Goal: Task Accomplishment & Management: Complete application form

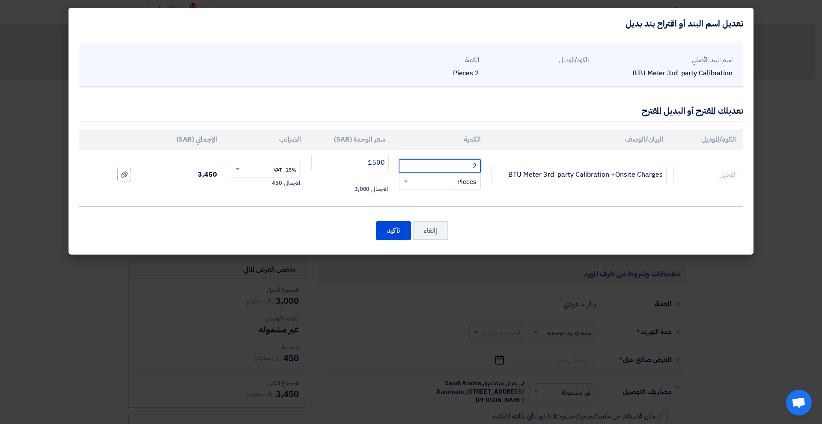
drag, startPoint x: 466, startPoint y: 167, endPoint x: 514, endPoint y: 165, distance: 48.0
click at [514, 165] on tr "BTU Meter 3rd party Calibration +Onsite Charges 2 RFQ_STEP1.ITEMS.2.TYPE_PLACEH…" at bounding box center [410, 175] width 663 height 50
type input "1"
drag, startPoint x: 365, startPoint y: 162, endPoint x: 435, endPoint y: 162, distance: 69.8
click at [434, 162] on tr "BTU Meter 3rd party Calibration +Onsite Charges 1 RFQ_STEP1.ITEMS.2.TYPE_PLACEH…" at bounding box center [410, 175] width 663 height 50
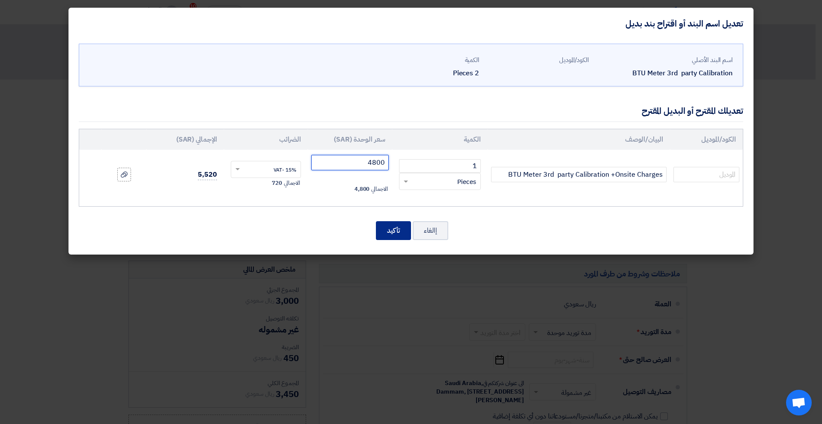
type input "4800"
click at [404, 237] on button "تأكيد" at bounding box center [393, 230] width 35 height 19
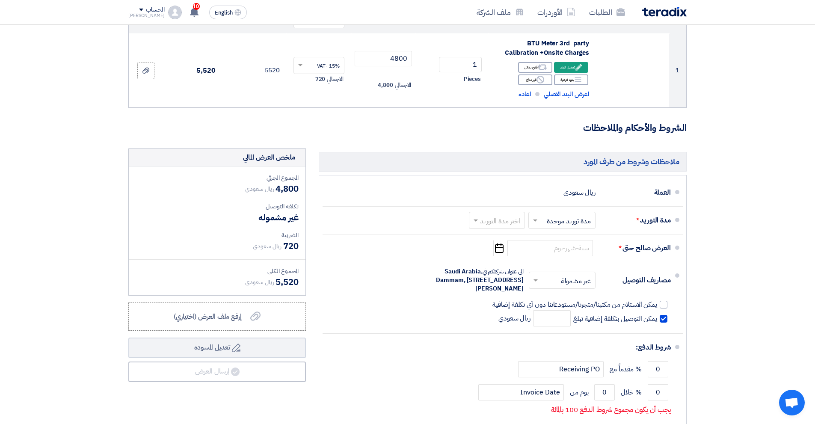
scroll to position [171, 0]
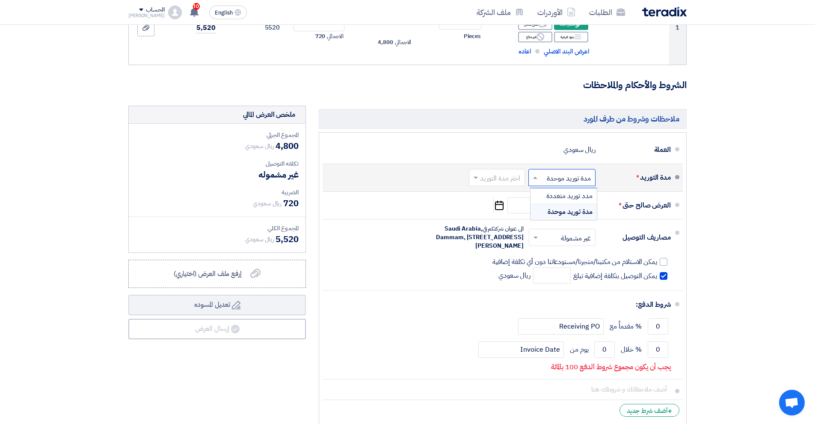
click at [560, 178] on input "text" at bounding box center [560, 178] width 63 height 12
click at [568, 214] on span "مدة توريد موحدة" at bounding box center [570, 212] width 45 height 10
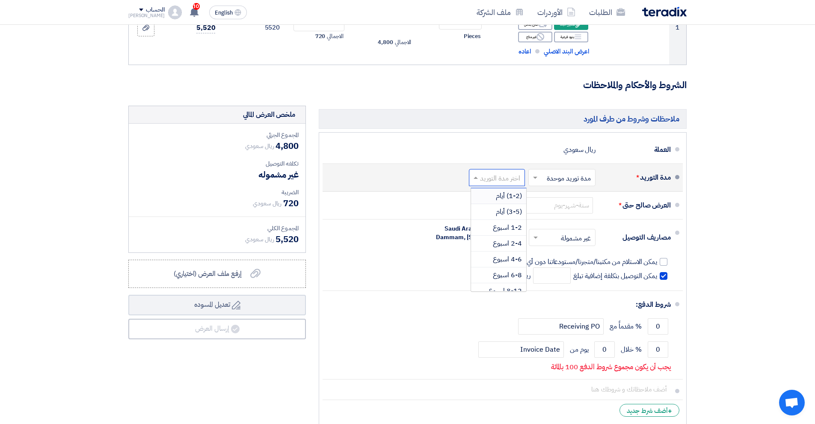
click at [503, 176] on input "text" at bounding box center [496, 178] width 52 height 12
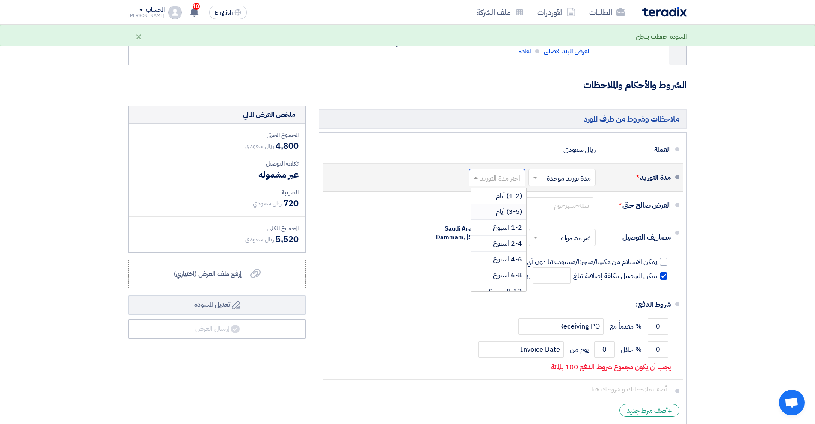
click at [511, 213] on span "(3-5) أيام" at bounding box center [509, 212] width 26 height 10
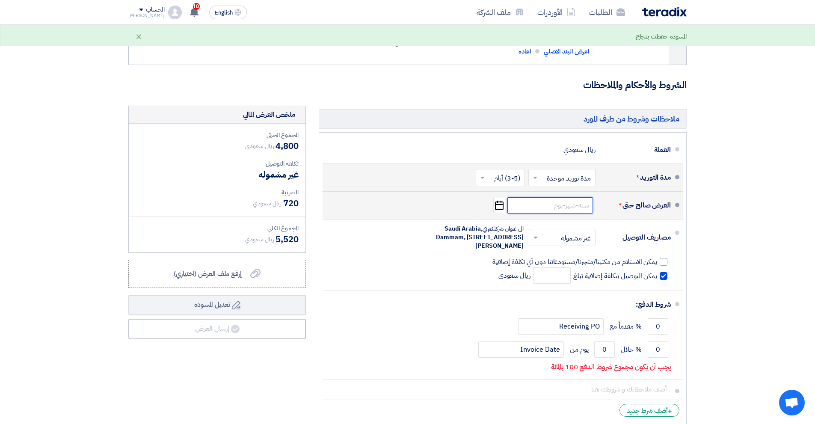
click at [553, 205] on input at bounding box center [551, 205] width 86 height 16
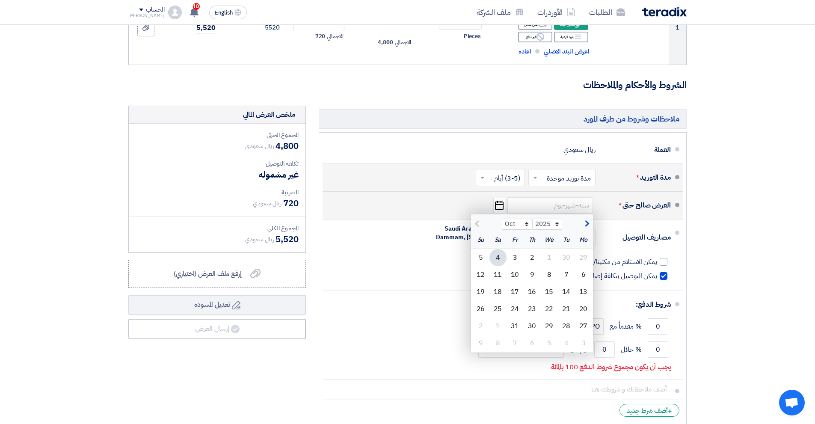
click at [588, 224] on span "button" at bounding box center [586, 223] width 5 height 9
select select "11"
click at [495, 257] on div "1" at bounding box center [498, 257] width 17 height 17
type input "[DATE]"
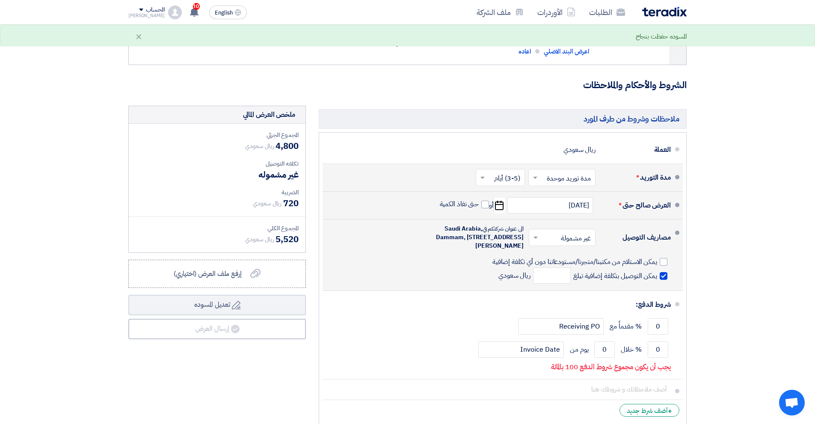
scroll to position [214, 0]
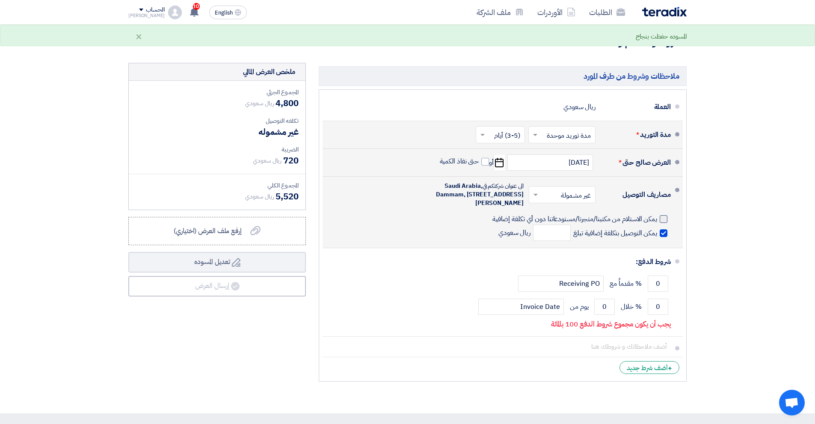
click at [660, 223] on label "يمكن الاستلام من مكتبنا/متجرنا/مستودعاتنا دون أي تكلفة إضافية" at bounding box center [580, 218] width 175 height 9
click at [657, 226] on input "يمكن الاستلام من مكتبنا/متجرنا/مستودعاتنا دون أي تكلفة إضافية" at bounding box center [574, 222] width 167 height 16
checkbox input "true"
click at [659, 237] on label "يمكن التوصيل بتكلفة إضافية تبلغ" at bounding box center [621, 233] width 94 height 9
click at [657, 238] on input "يمكن التوصيل بتكلفة إضافية تبلغ" at bounding box center [615, 237] width 86 height 16
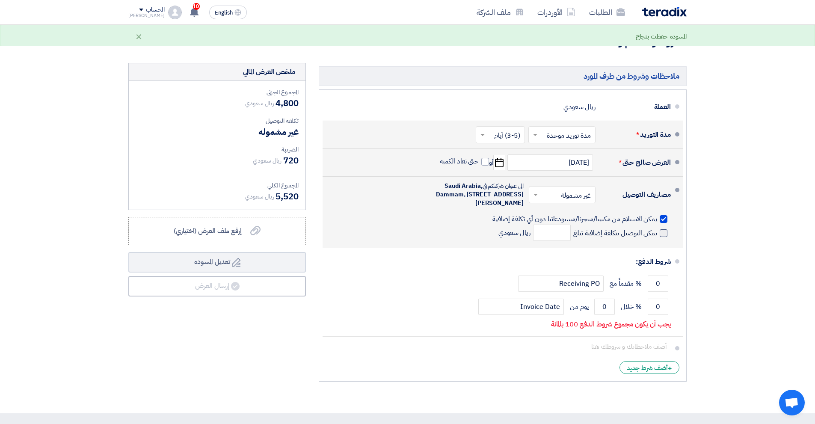
checkbox input "false"
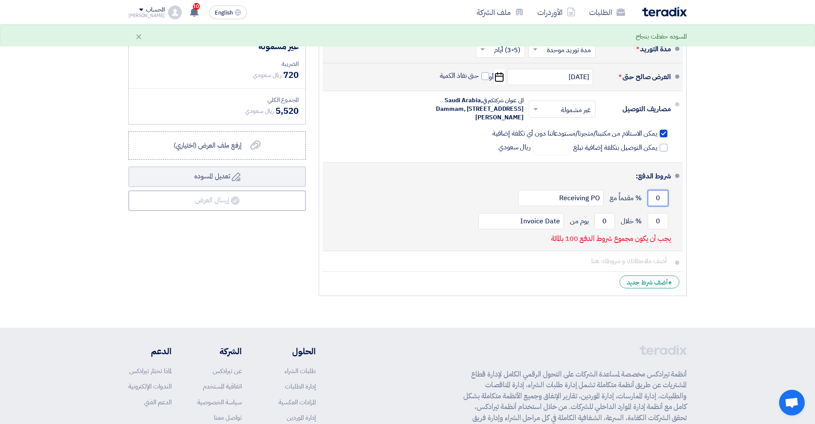
drag, startPoint x: 658, startPoint y: 205, endPoint x: 649, endPoint y: 207, distance: 9.2
click at [649, 206] on input "0" at bounding box center [658, 198] width 21 height 16
type input "50"
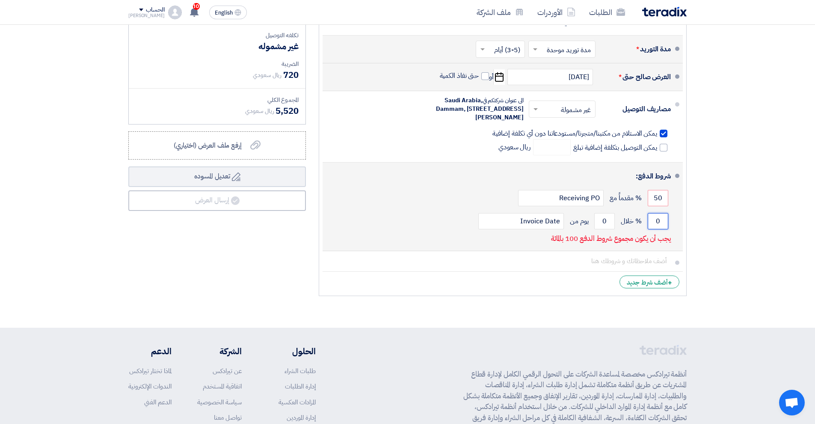
drag, startPoint x: 664, startPoint y: 227, endPoint x: 650, endPoint y: 227, distance: 14.1
click at [650, 227] on input "0" at bounding box center [658, 221] width 21 height 16
type input "50"
drag, startPoint x: 607, startPoint y: 233, endPoint x: 599, endPoint y: 231, distance: 8.4
click at [599, 229] on input "0" at bounding box center [605, 221] width 21 height 16
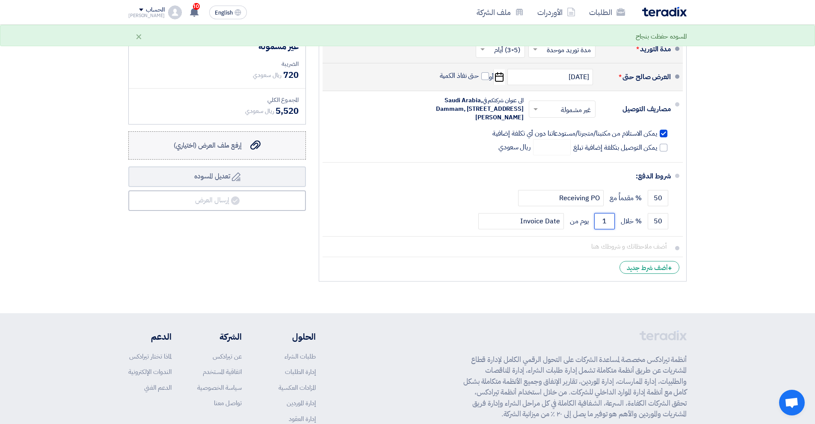
scroll to position [257, 0]
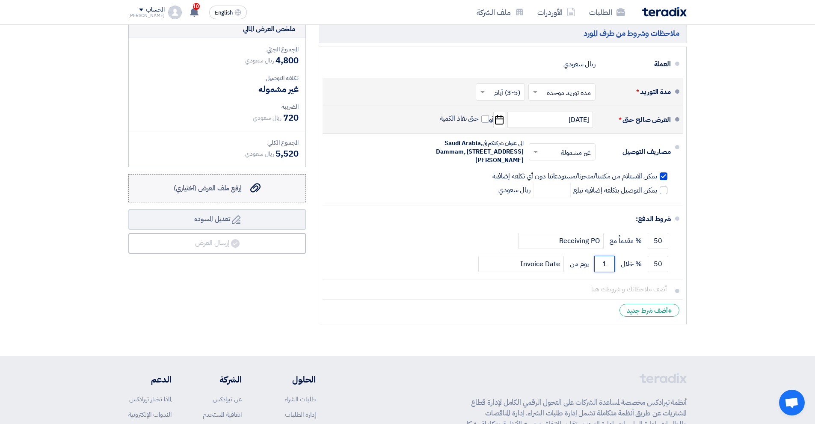
type input "1"
click at [208, 184] on span "إرفع ملف العرض (اختياري)" at bounding box center [208, 188] width 68 height 10
click at [0, 0] on input "إرفع ملف العرض (اختياري) إرفع ملف العرض (اختياري)" at bounding box center [0, 0] width 0 height 0
click at [236, 196] on label "إرفع ملف العرض (اختياري) إرفع ملف العرض (اختياري)" at bounding box center [217, 188] width 178 height 28
click at [0, 0] on input "إرفع ملف العرض (اختياري) إرفع ملف العرض (اختياري)" at bounding box center [0, 0] width 0 height 0
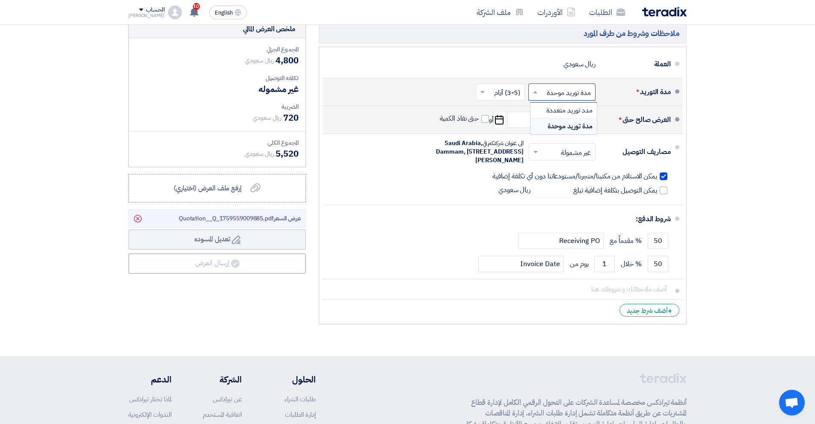
click at [556, 89] on input "text" at bounding box center [560, 92] width 63 height 12
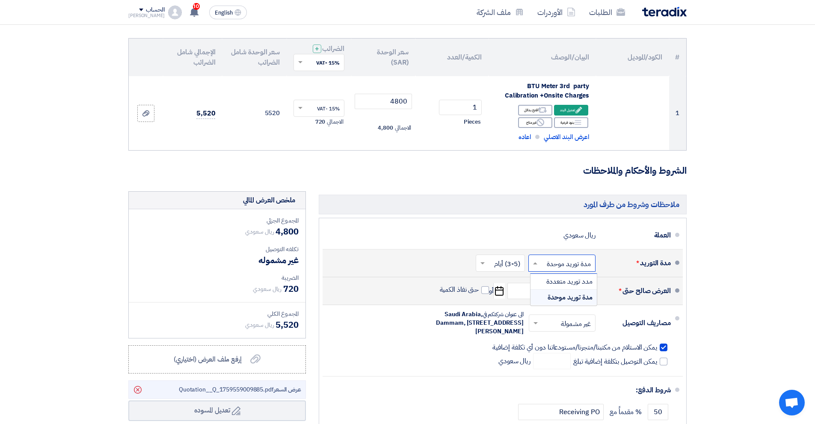
scroll to position [43, 0]
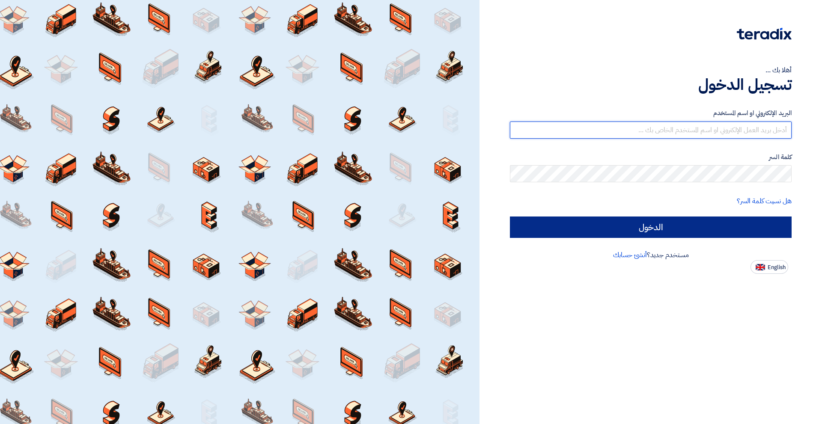
type input "[EMAIL_ADDRESS][DOMAIN_NAME]"
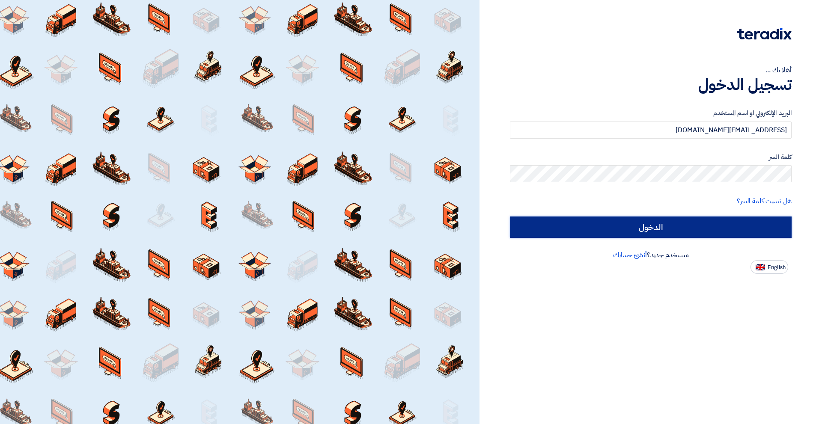
click at [656, 222] on input "الدخول" at bounding box center [651, 227] width 282 height 21
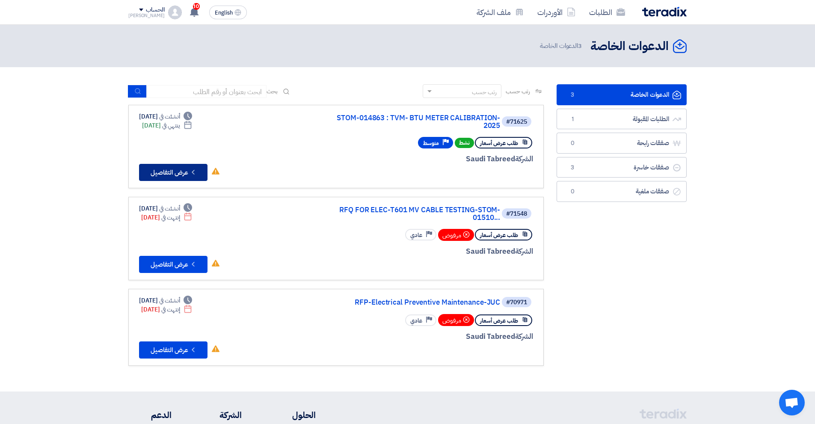
click at [178, 167] on button "Check details عرض التفاصيل" at bounding box center [173, 172] width 68 height 17
click at [190, 169] on icon "Check details" at bounding box center [193, 172] width 8 height 8
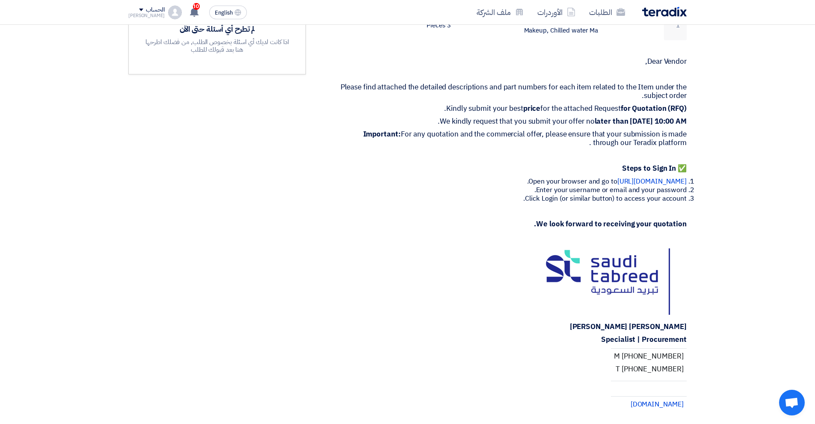
scroll to position [214, 0]
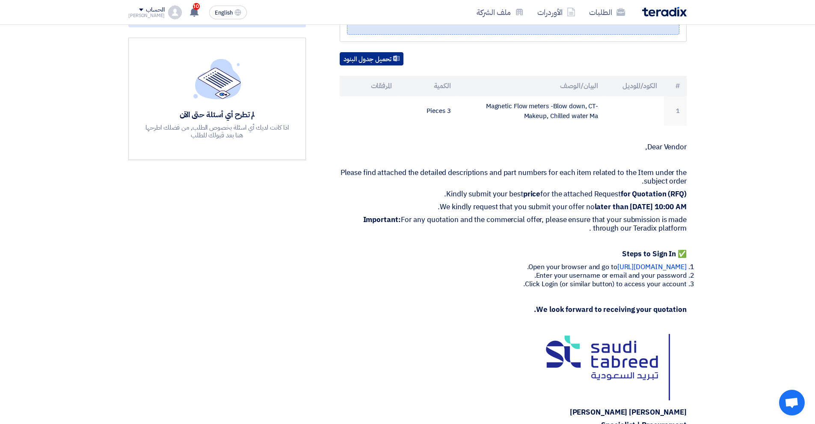
click at [373, 66] on button "تحميل جدول البنود" at bounding box center [372, 59] width 64 height 14
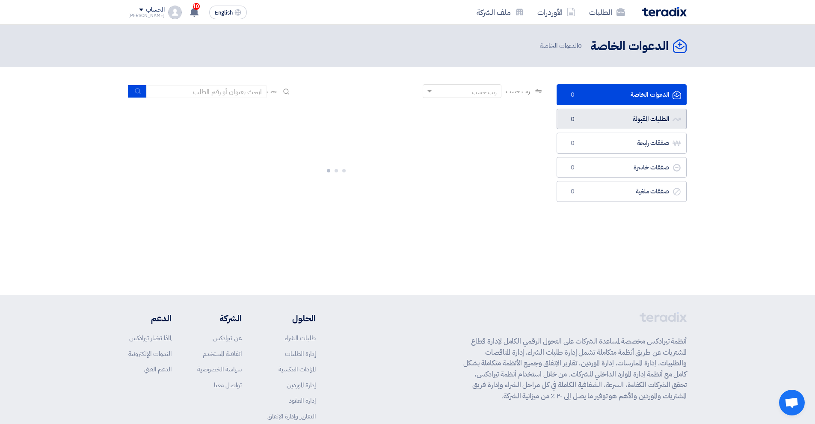
click at [645, 127] on link "الطلبات المقبولة الطلبات المقبولة 0" at bounding box center [622, 119] width 130 height 21
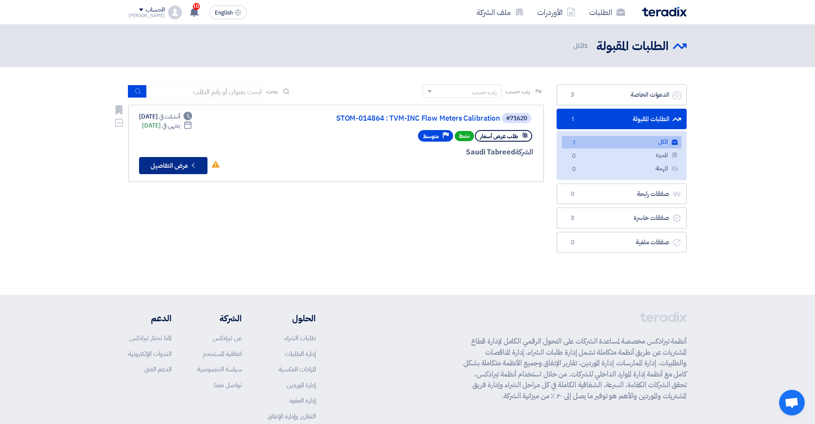
click at [197, 171] on button "Check details عرض التفاصيل" at bounding box center [173, 165] width 68 height 17
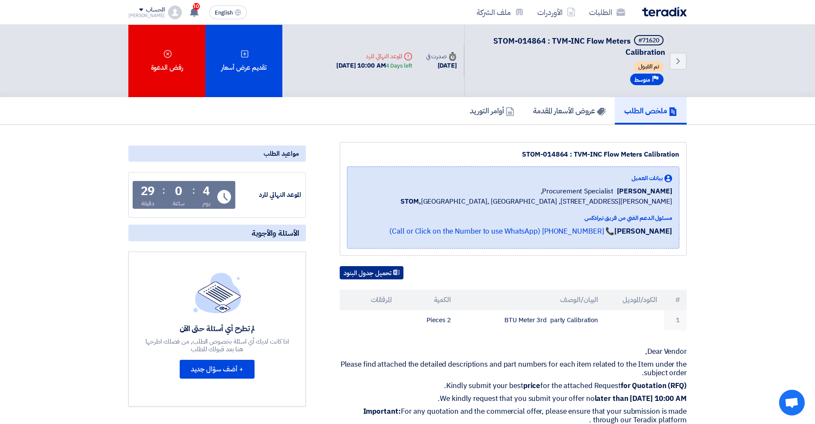
click at [377, 280] on button "تحميل جدول البنود" at bounding box center [372, 273] width 64 height 14
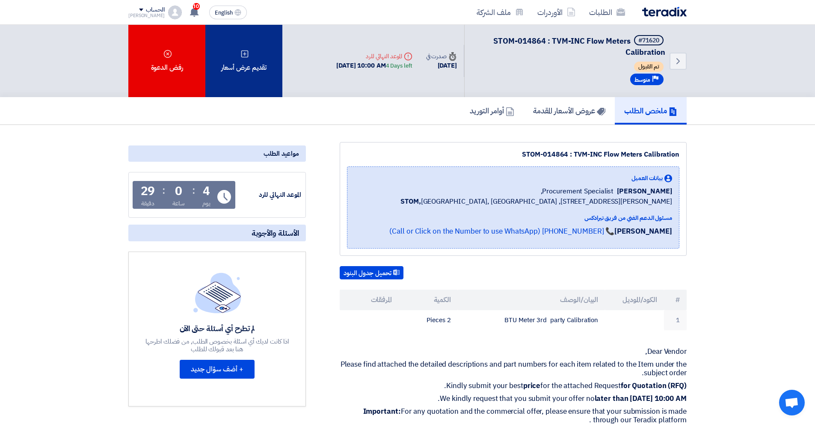
click at [243, 78] on div "تقديم عرض أسعار" at bounding box center [243, 61] width 77 height 72
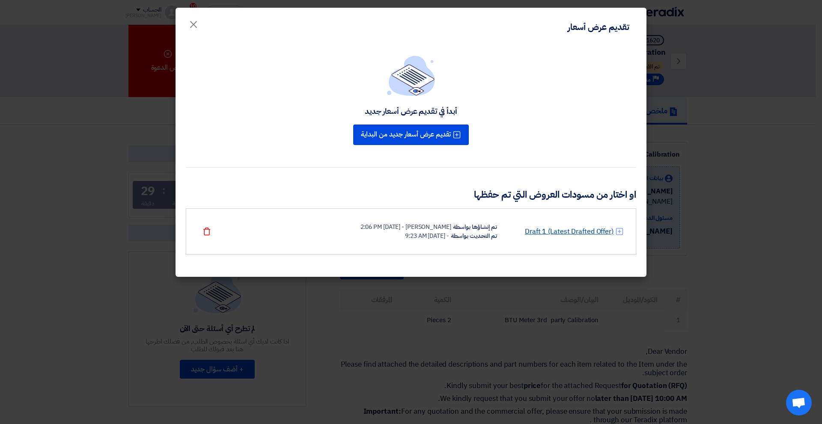
click at [554, 235] on link "Draft 1 (Latest Drafted Offer)" at bounding box center [569, 231] width 89 height 10
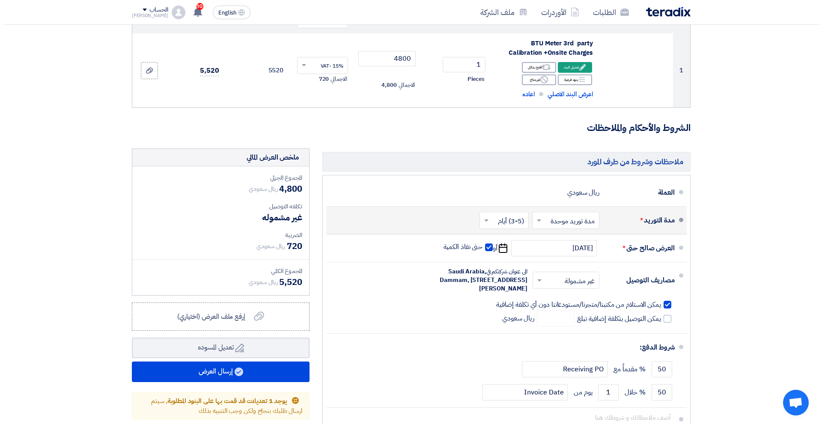
scroll to position [171, 0]
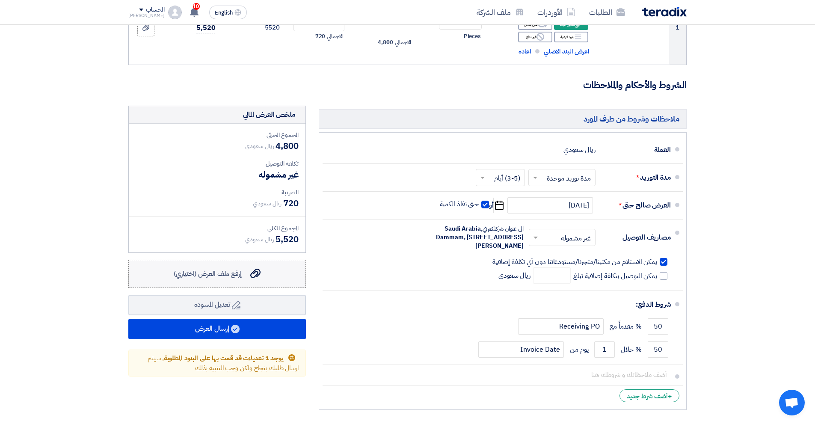
click at [217, 274] on span "إرفع ملف العرض (اختياري)" at bounding box center [208, 274] width 68 height 10
click at [0, 0] on input "إرفع ملف العرض (اختياري) إرفع ملف العرض (اختياري)" at bounding box center [0, 0] width 0 height 0
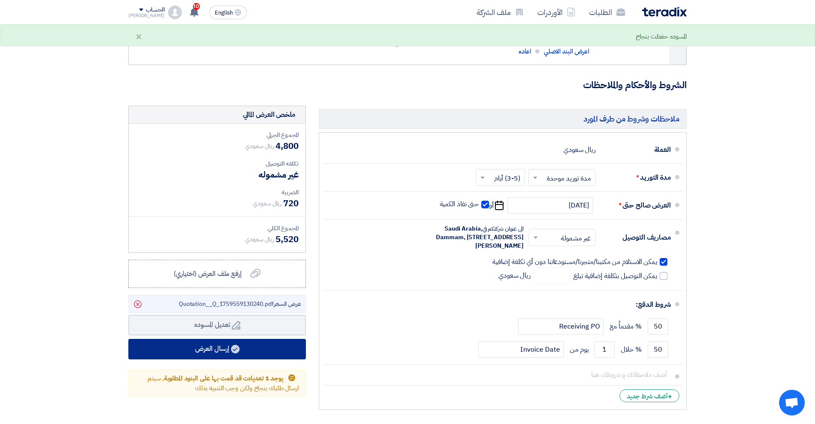
click at [229, 348] on button "إرسال العرض" at bounding box center [217, 349] width 178 height 21
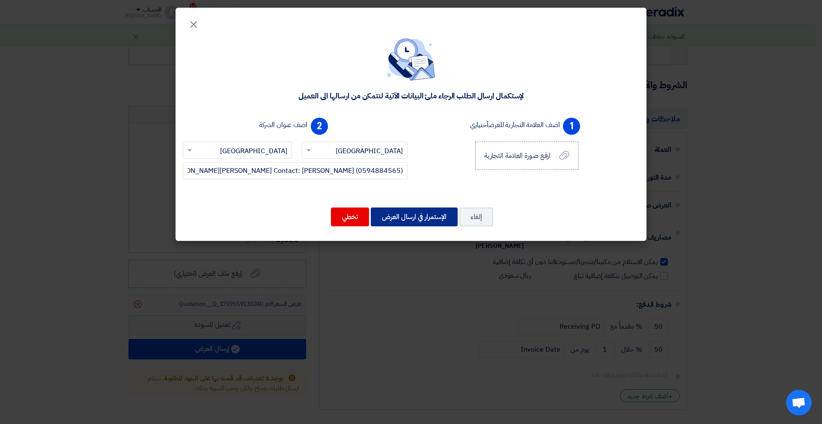
click at [416, 212] on button "الإستمرار في ارسال العرض" at bounding box center [414, 217] width 87 height 19
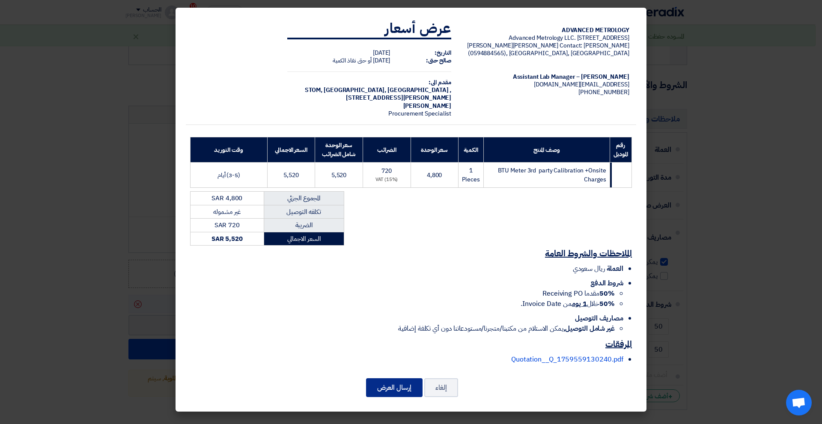
click at [397, 386] on button "إرسال العرض" at bounding box center [394, 387] width 56 height 19
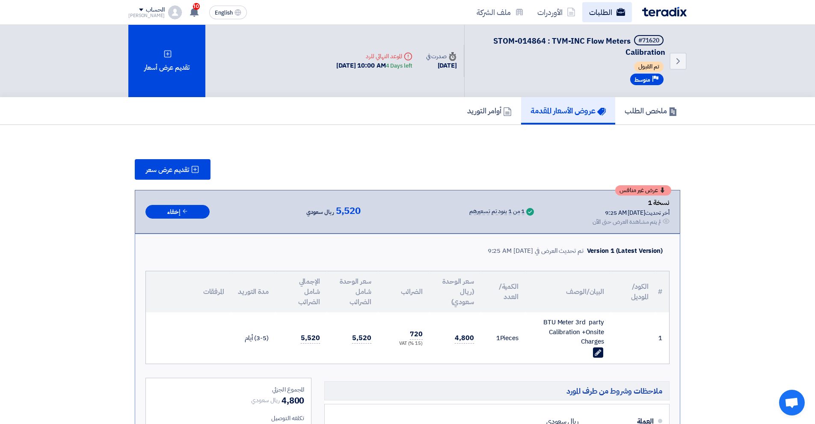
click at [618, 14] on use at bounding box center [621, 12] width 9 height 8
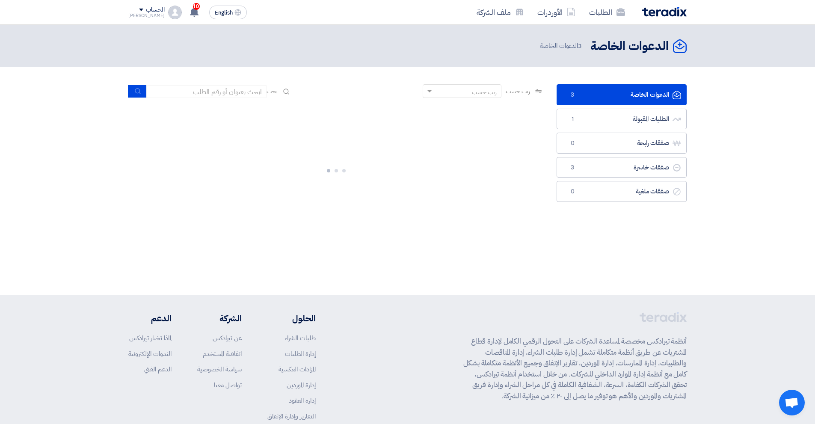
click at [627, 100] on link "الدعوات الخاصة الدعوات الخاصة 3" at bounding box center [622, 94] width 130 height 21
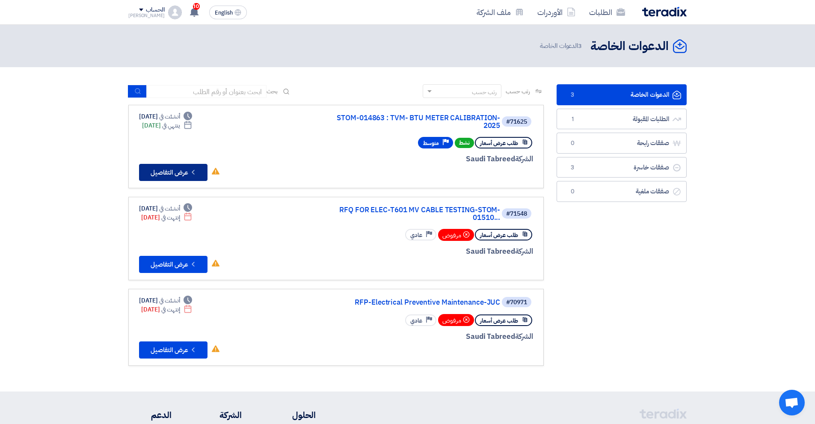
click at [168, 174] on button "Check details عرض التفاصيل" at bounding box center [173, 172] width 68 height 17
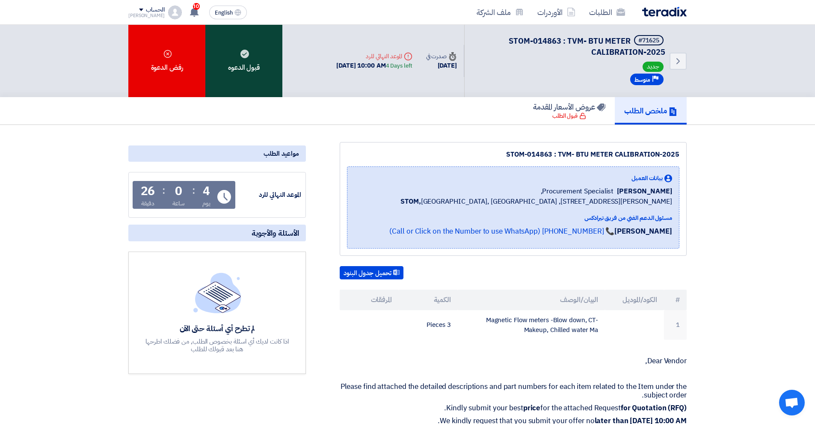
click at [254, 66] on div "قبول الدعوه" at bounding box center [243, 61] width 77 height 72
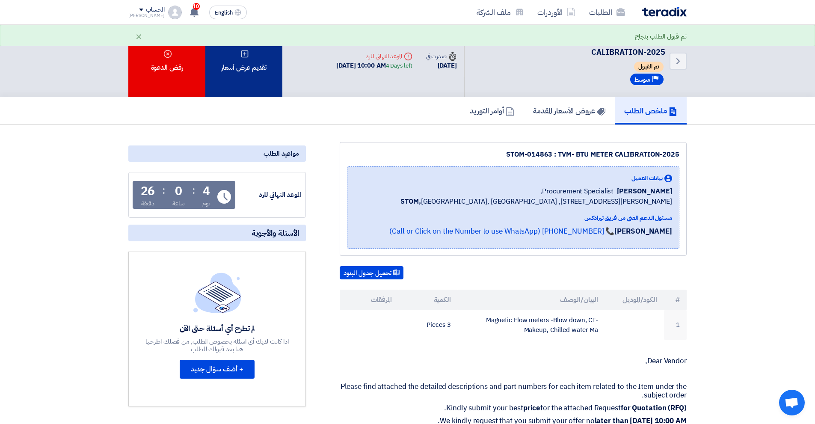
click at [255, 90] on div "تقديم عرض أسعار" at bounding box center [243, 61] width 77 height 72
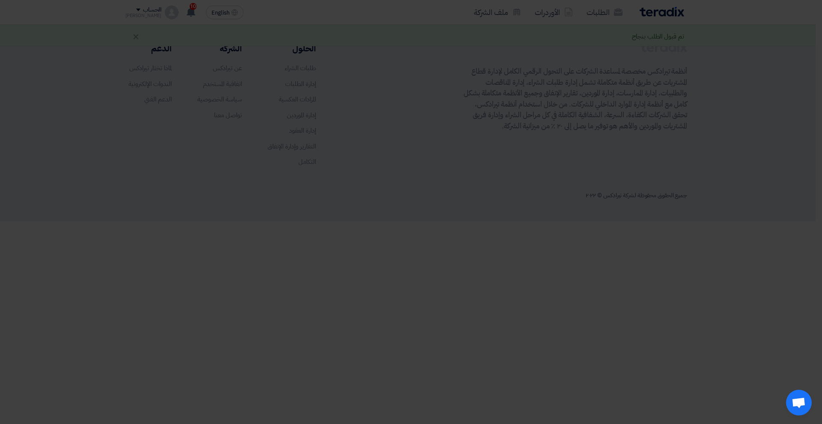
click at [389, 132] on div "أبدأ في تقديم عرض أسعار جديد تقديم عرض أسعار جديد من البداية" at bounding box center [410, 84] width 471 height 123
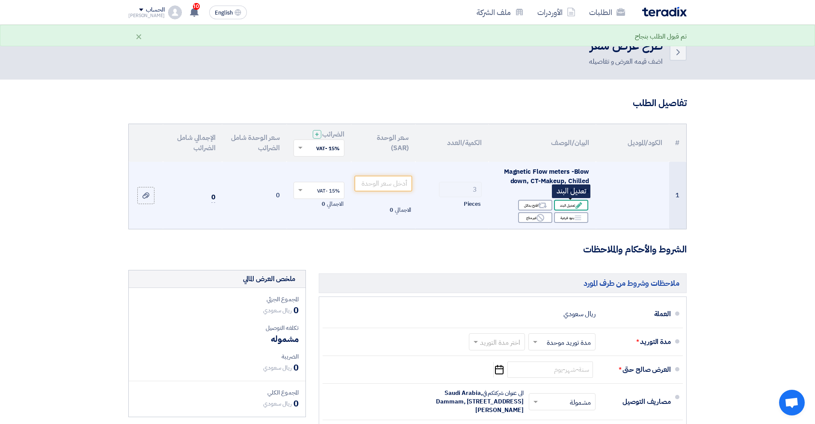
click at [575, 209] on div "Edit تعديل البند" at bounding box center [571, 205] width 34 height 11
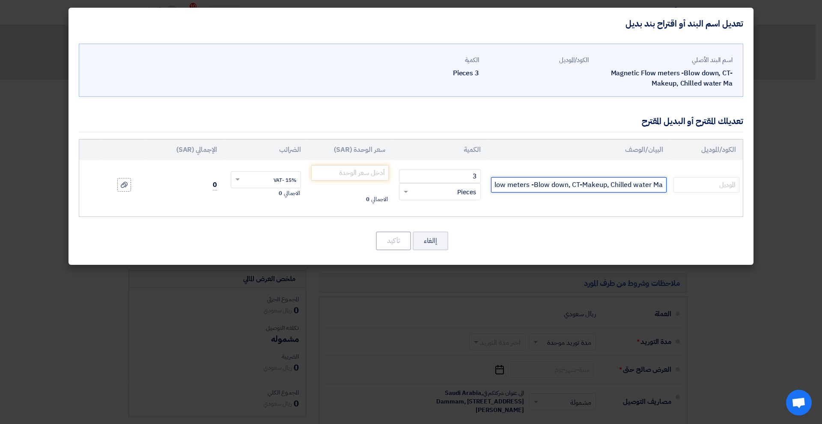
click at [663, 189] on input "Magnetic Flow meters -Blow down, CT-Makeup, Chilled water Ma" at bounding box center [578, 184] width 175 height 15
drag, startPoint x: 603, startPoint y: 189, endPoint x: 467, endPoint y: 181, distance: 136.8
click at [467, 181] on tr "+ Magnetic Flow meters -Blow down, CT-Makeup, Chilled water Ma 3 RFQ_STEP1.ITEM…" at bounding box center [410, 185] width 663 height 50
click at [495, 184] on input "+ Magnetic Flow meters -Blow down, CT-Makeup, Chilled water Ma" at bounding box center [578, 184] width 175 height 15
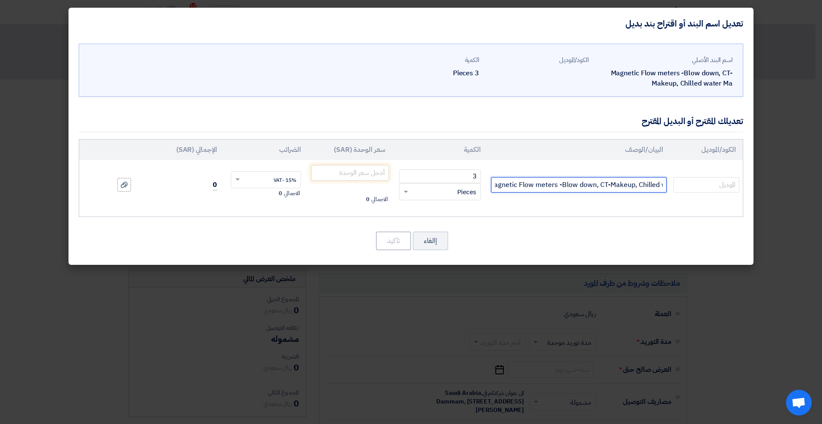
scroll to position [0, -69]
click at [578, 182] on input "+ Magnetic Flow meters -Blow down, CT-Makeup, Chilled water Maonsite gra" at bounding box center [578, 184] width 175 height 15
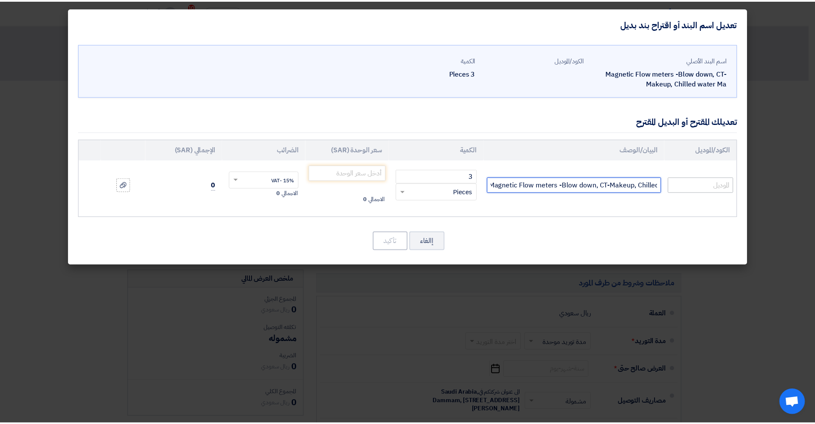
scroll to position [0, 0]
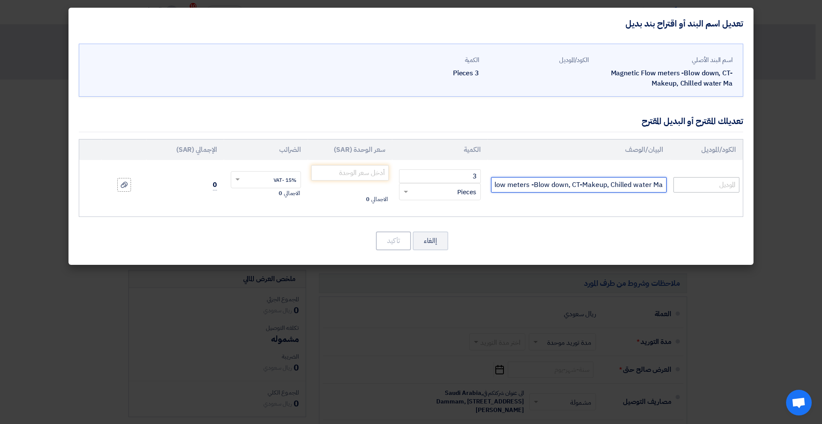
drag, startPoint x: 615, startPoint y: 184, endPoint x: 693, endPoint y: 183, distance: 78.3
click at [693, 183] on tr "Magnetic Flow meters -Blow down, CT-Makeup, Chilled water Ma 3 RFQ_STEP1.ITEMS.…" at bounding box center [410, 185] width 663 height 50
click at [664, 187] on input "Magnetic Flow meters -Blow down, CT-Makeup, Chilled water Ma" at bounding box center [578, 184] width 175 height 15
drag, startPoint x: 664, startPoint y: 187, endPoint x: 533, endPoint y: 187, distance: 131.4
click at [533, 187] on input "Magnetic Flow meters -Blow down, CT-Makeup, Chilled water Ma" at bounding box center [578, 184] width 175 height 15
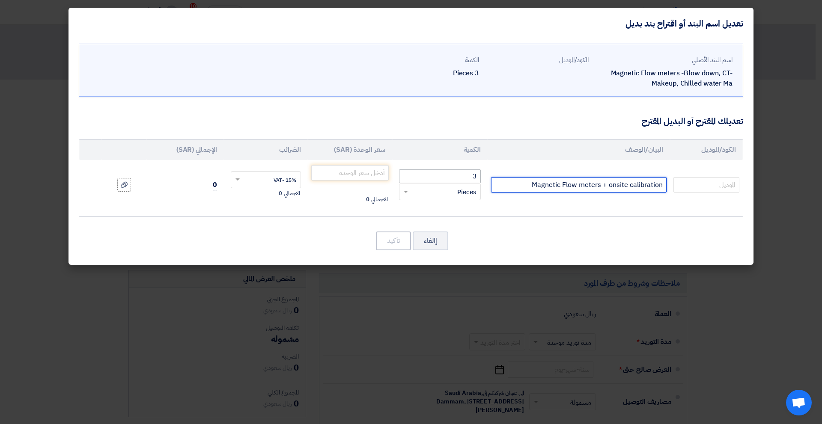
type input "Magnetic Flow meters + onsite calibration"
drag, startPoint x: 447, startPoint y: 175, endPoint x: 486, endPoint y: 175, distance: 38.5
click at [486, 175] on td "3 RFQ_STEP1.ITEMS.2.TYPE_PLACEHOLDER × Pieces" at bounding box center [439, 185] width 95 height 50
type input "1"
click at [368, 175] on input "number" at bounding box center [349, 172] width 77 height 15
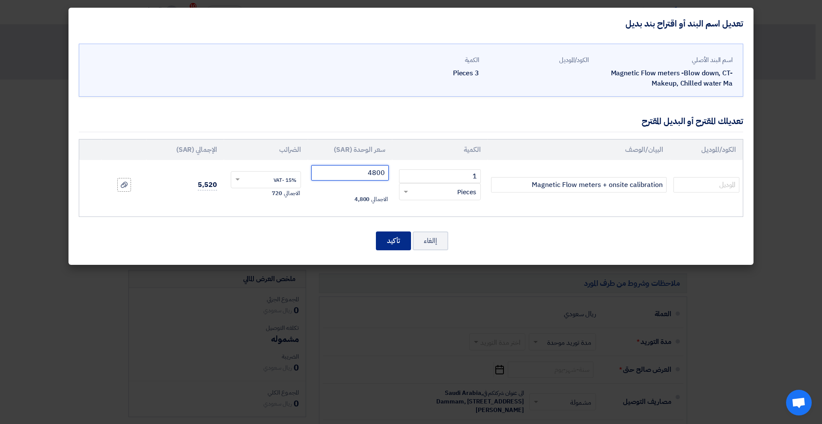
type input "4800"
click at [390, 242] on button "تأكيد" at bounding box center [393, 241] width 35 height 19
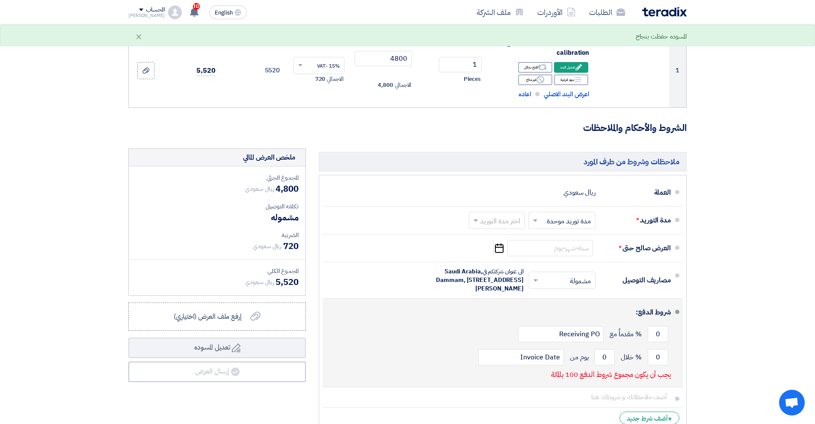
scroll to position [171, 0]
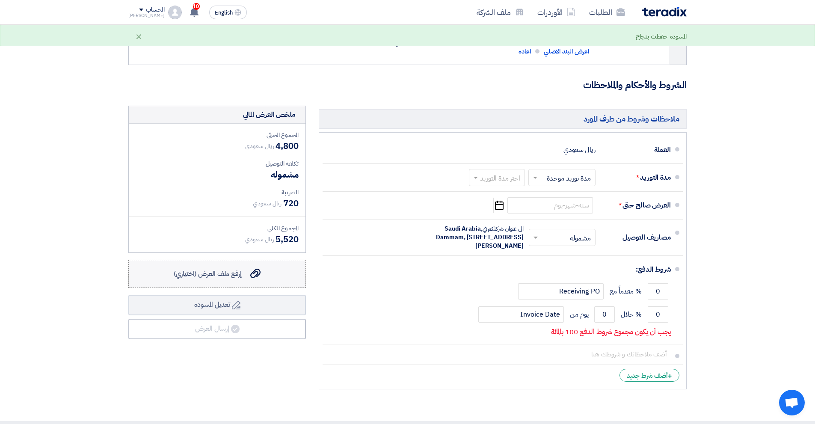
click at [257, 265] on label "إرفع ملف العرض (اختياري) إرفع ملف العرض (اختياري)" at bounding box center [217, 274] width 178 height 28
click at [0, 0] on input "إرفع ملف العرض (اختياري) إرفع ملف العرض (اختياري)" at bounding box center [0, 0] width 0 height 0
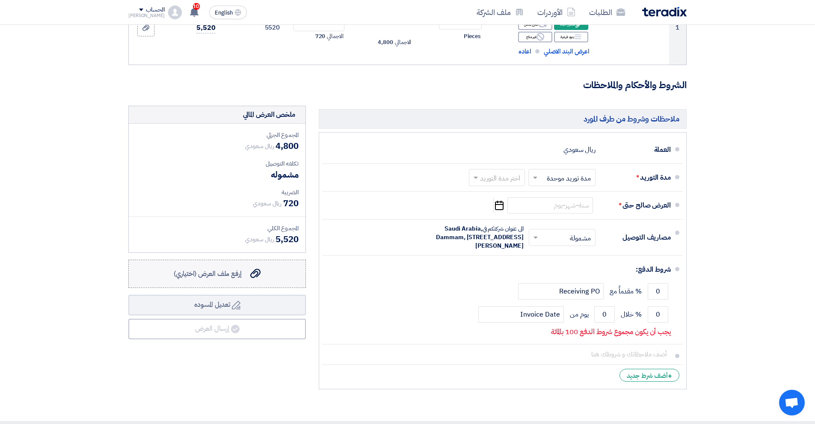
click at [201, 278] on span "إرفع ملف العرض (اختياري)" at bounding box center [208, 274] width 68 height 10
click at [0, 0] on input "إرفع ملف العرض (اختياري) إرفع ملف العرض (اختياري)" at bounding box center [0, 0] width 0 height 0
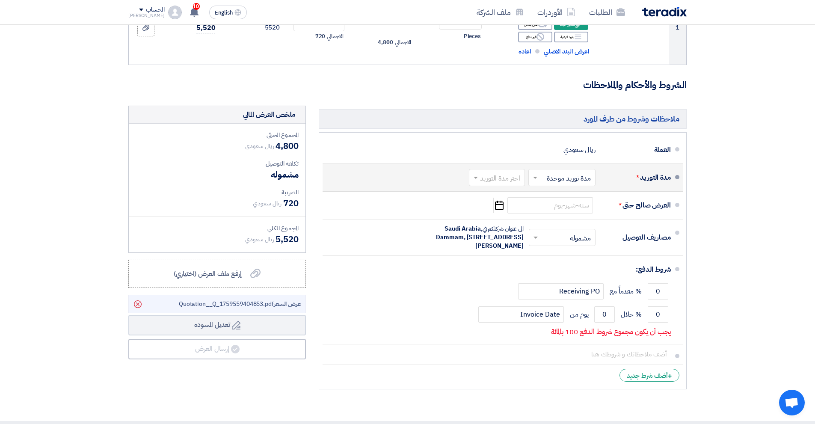
click at [564, 174] on input "text" at bounding box center [560, 178] width 63 height 12
click at [573, 211] on span "مدة توريد موحدة" at bounding box center [570, 212] width 45 height 10
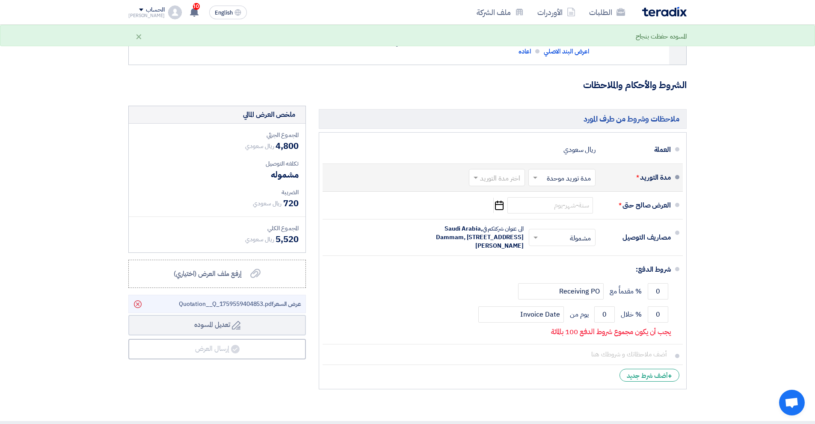
click at [508, 180] on input "text" at bounding box center [496, 178] width 52 height 12
click at [520, 213] on span "(3-5) أيام" at bounding box center [509, 212] width 26 height 10
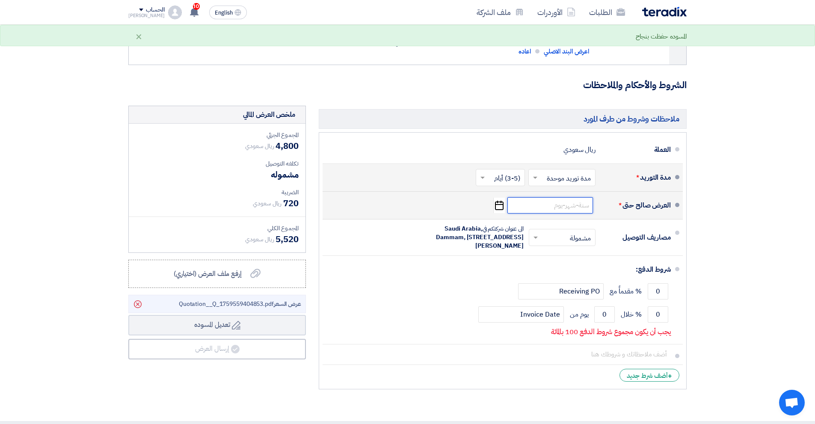
click at [573, 211] on input at bounding box center [551, 205] width 86 height 16
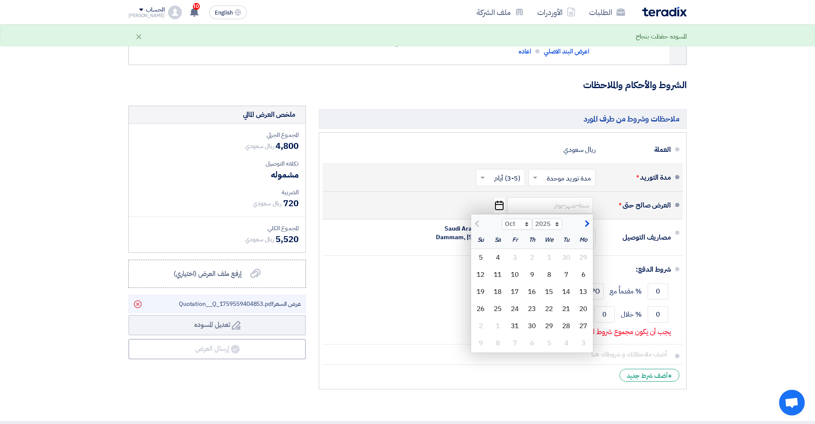
click at [583, 222] on button "button" at bounding box center [586, 223] width 14 height 9
select select "11"
click at [502, 258] on div "1" at bounding box center [498, 257] width 17 height 17
type input "[DATE]"
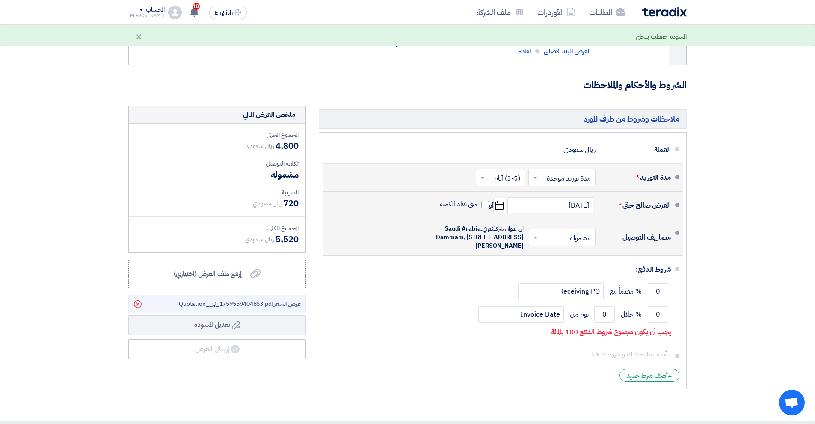
click at [564, 244] on input "text" at bounding box center [560, 238] width 62 height 12
click at [568, 276] on span "غير مشمولة" at bounding box center [578, 272] width 30 height 10
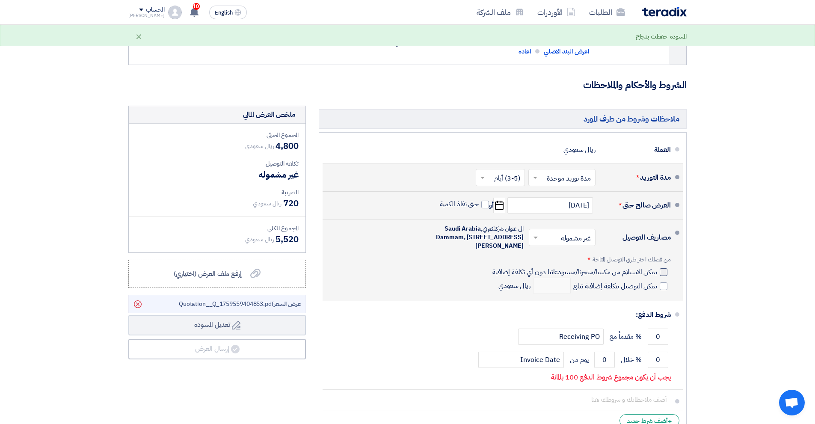
click at [662, 276] on div at bounding box center [664, 272] width 8 height 8
click at [657, 283] on input "يمكن الاستلام من مكتبنا/متجرنا/مستودعاتنا دون أي تكلفة إضافية" at bounding box center [574, 276] width 167 height 16
checkbox input "true"
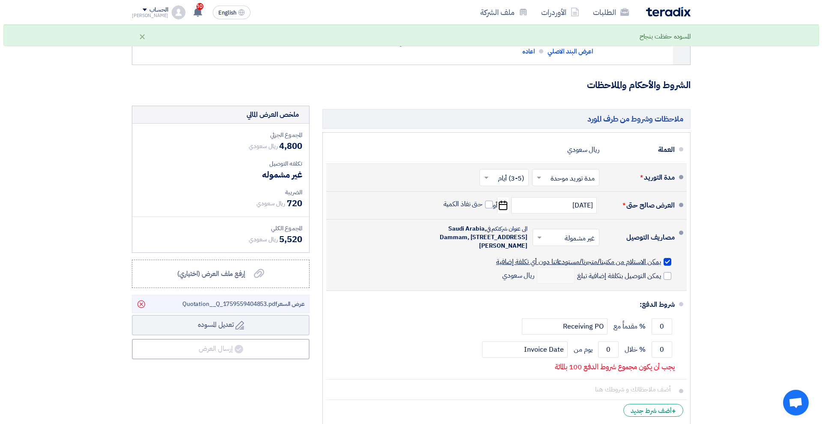
scroll to position [214, 0]
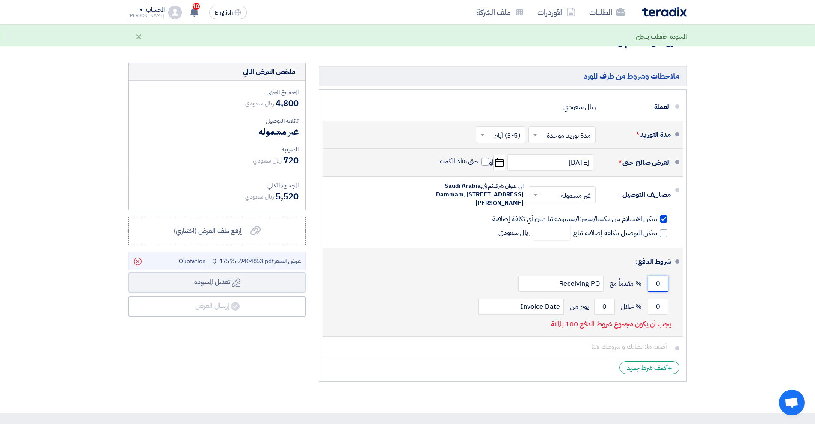
drag, startPoint x: 661, startPoint y: 292, endPoint x: 618, endPoint y: 289, distance: 43.3
click at [618, 289] on div "0 % مقدماً مع Receiving PO" at bounding box center [501, 283] width 342 height 23
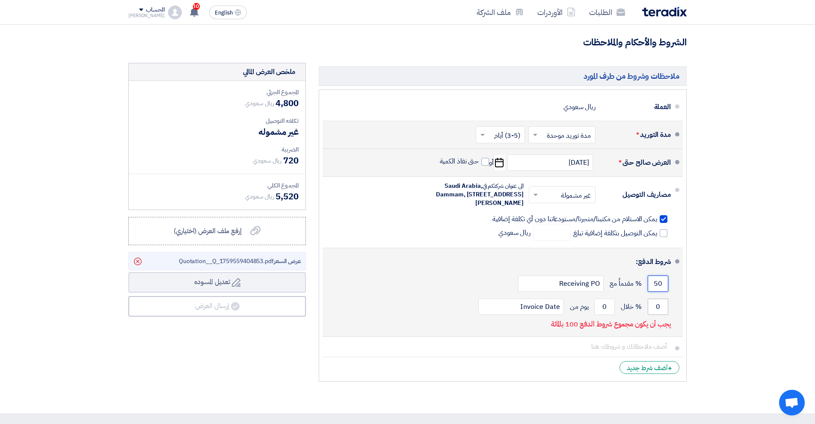
type input "50"
drag, startPoint x: 661, startPoint y: 318, endPoint x: 646, endPoint y: 318, distance: 15.4
click at [646, 318] on div "0 % خلال 0 يوم من Invoice Date" at bounding box center [501, 306] width 342 height 23
click at [658, 315] on input "0" at bounding box center [658, 307] width 21 height 16
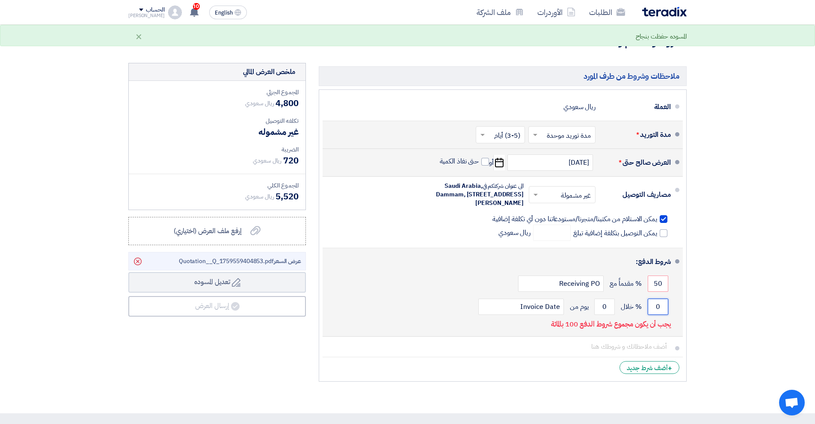
click at [658, 315] on input "0" at bounding box center [658, 307] width 21 height 16
drag, startPoint x: 660, startPoint y: 315, endPoint x: 648, endPoint y: 315, distance: 12.4
click at [648, 315] on input "0" at bounding box center [658, 307] width 21 height 16
type input "50"
drag, startPoint x: 609, startPoint y: 315, endPoint x: 561, endPoint y: 311, distance: 48.1
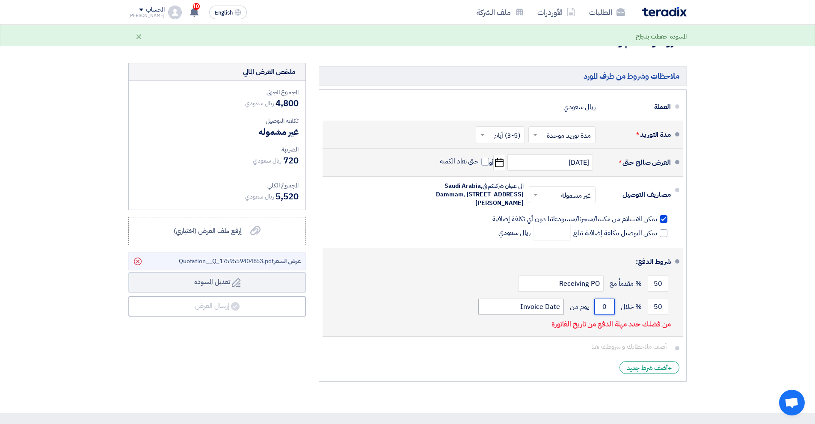
click at [561, 311] on div "50 % خلال 0 يوم من Invoice Date" at bounding box center [501, 306] width 342 height 23
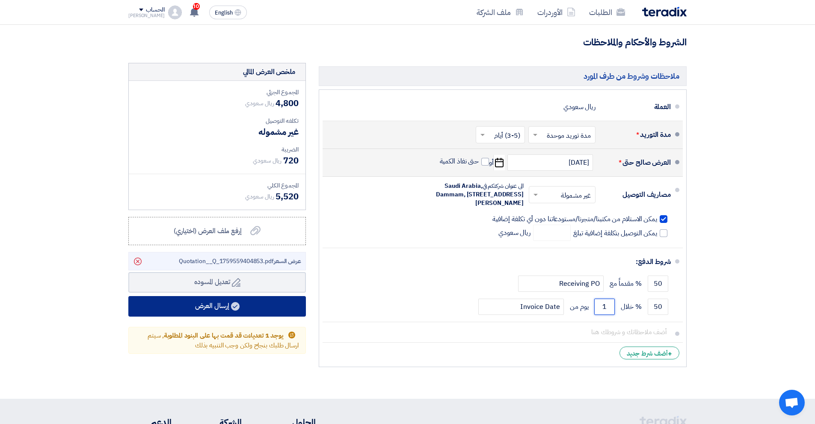
type input "1"
click at [268, 306] on button "إرسال العرض" at bounding box center [217, 306] width 178 height 21
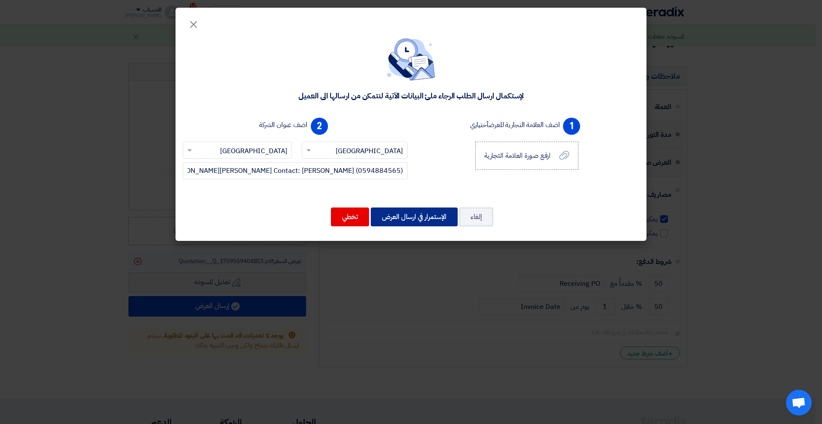
click at [418, 214] on button "الإستمرار في ارسال العرض" at bounding box center [414, 217] width 87 height 19
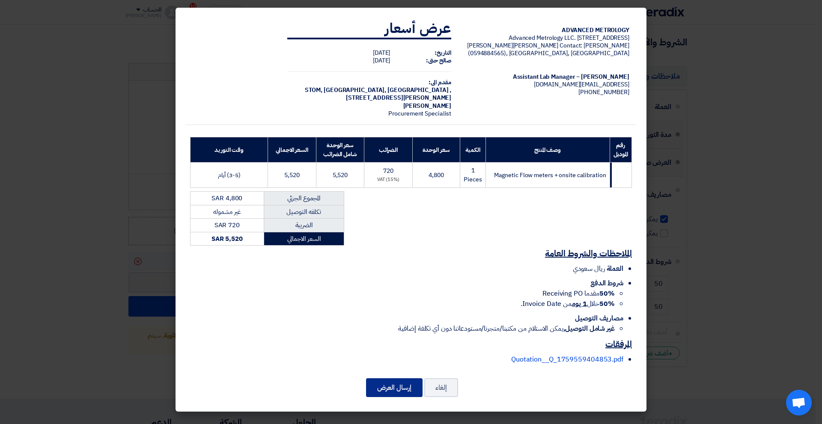
click at [399, 387] on button "إرسال العرض" at bounding box center [394, 387] width 56 height 19
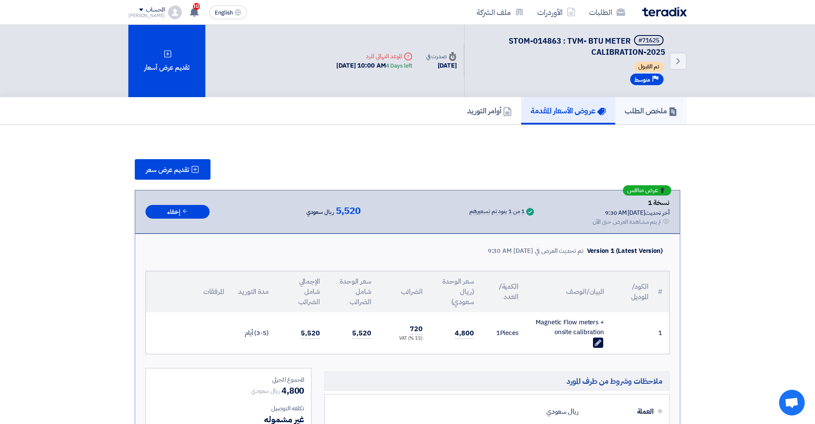
drag, startPoint x: 726, startPoint y: 172, endPoint x: 687, endPoint y: 102, distance: 80.3
click at [726, 172] on section "تقديم عرض سعر عرض منافس نسخة 1 أخر تحديث [DATE] 9:30 AM Offer is Seen لم يتم مش…" at bounding box center [407, 390] width 815 height 530
